Goal: Task Accomplishment & Management: Complete application form

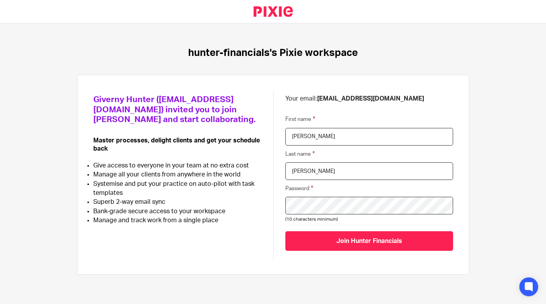
drag, startPoint x: 340, startPoint y: 135, endPoint x: 261, endPoint y: 131, distance: 79.2
click at [261, 131] on div "Giverny Hunter ([EMAIL_ADDRESS][DOMAIN_NAME]) invited you to join [PERSON_NAME]…" at bounding box center [273, 175] width 360 height 168
type input "B"
type input "[PERSON_NAME]"
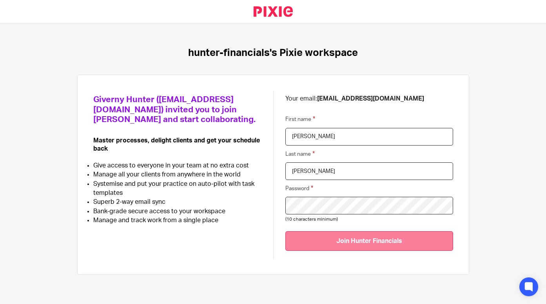
click at [369, 245] on input "Join Hunter Financials" at bounding box center [369, 241] width 168 height 19
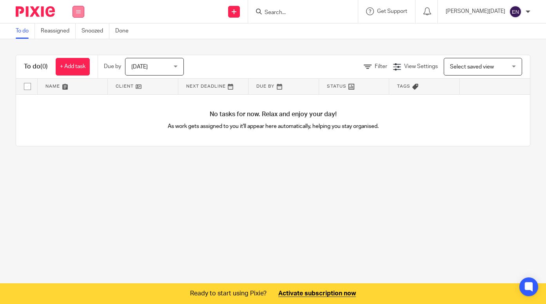
click at [81, 15] on button at bounding box center [78, 12] width 12 height 12
click at [75, 47] on link "Email" at bounding box center [74, 47] width 13 height 5
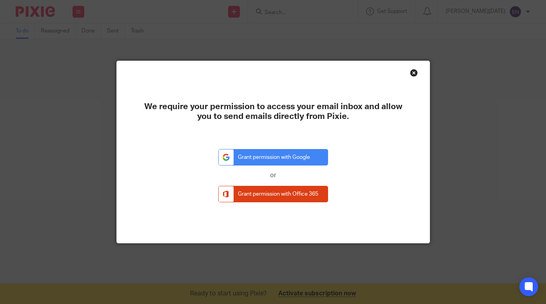
click at [410, 73] on div "Close this dialog window" at bounding box center [414, 73] width 8 height 8
